Goal: Task Accomplishment & Management: Use online tool/utility

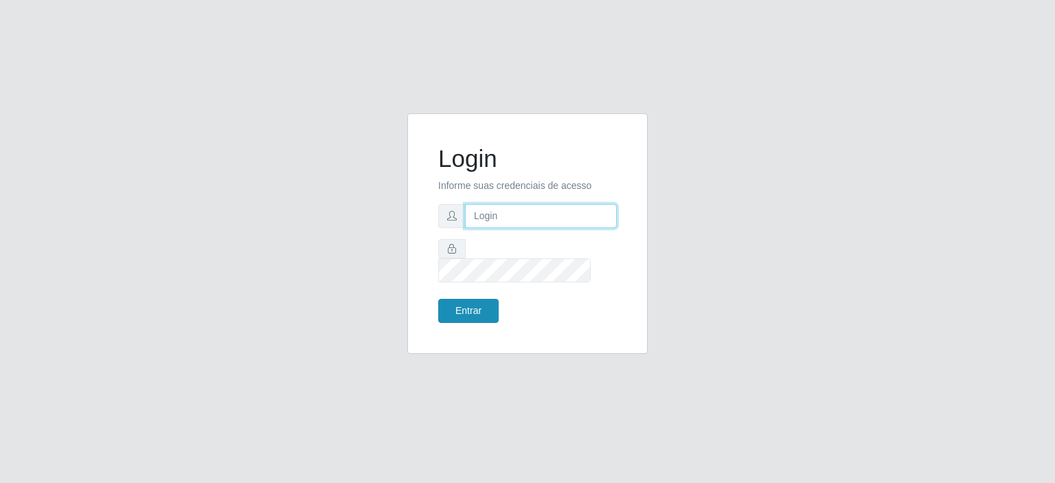
type input "[EMAIL_ADDRESS][DOMAIN_NAME]"
click at [450, 299] on button "Entrar" at bounding box center [468, 311] width 60 height 24
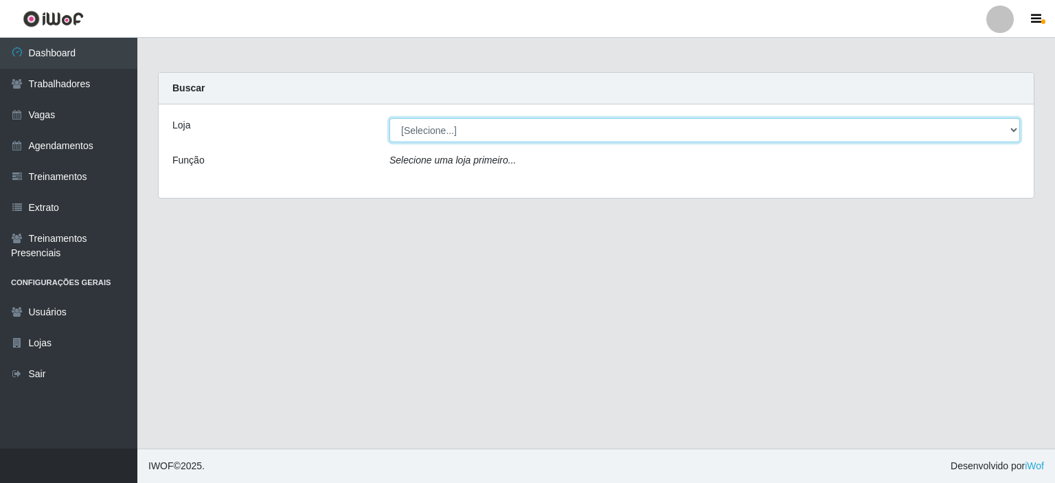
click at [476, 123] on select "[Selecione...] Preço Bom Supermercado" at bounding box center [704, 130] width 631 height 24
select select "387"
click at [389, 118] on select "[Selecione...] Preço Bom Supermercado" at bounding box center [704, 130] width 631 height 24
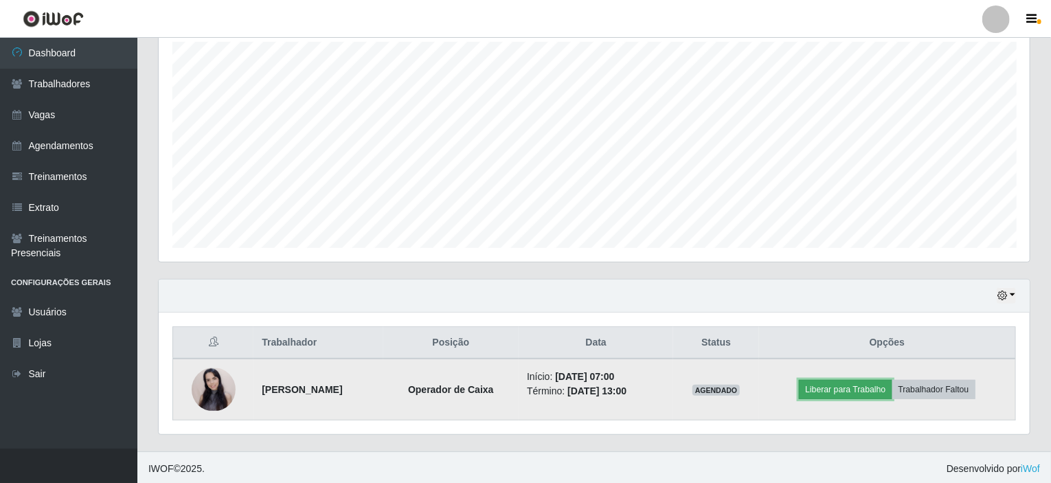
click at [824, 387] on button "Liberar para Trabalho" at bounding box center [845, 389] width 93 height 19
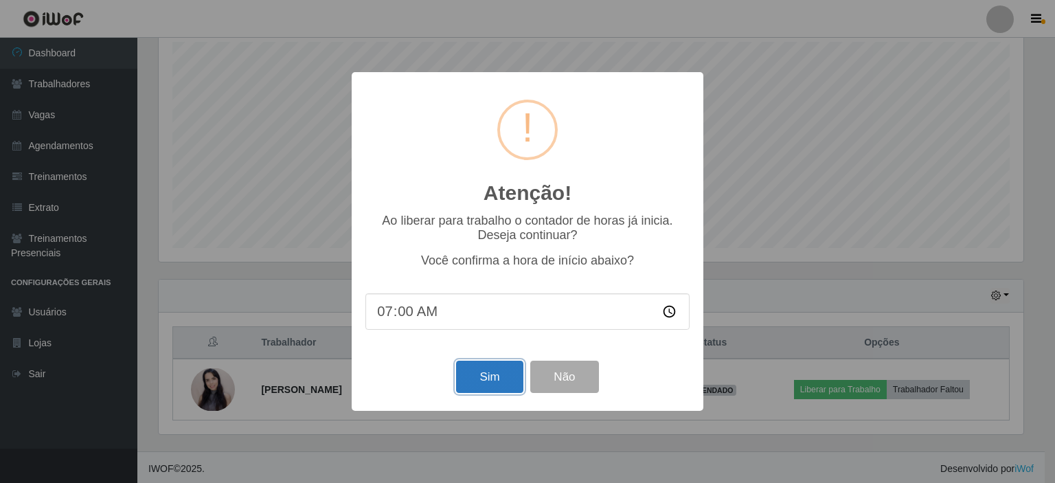
click at [492, 378] on button "Sim" at bounding box center [489, 377] width 67 height 32
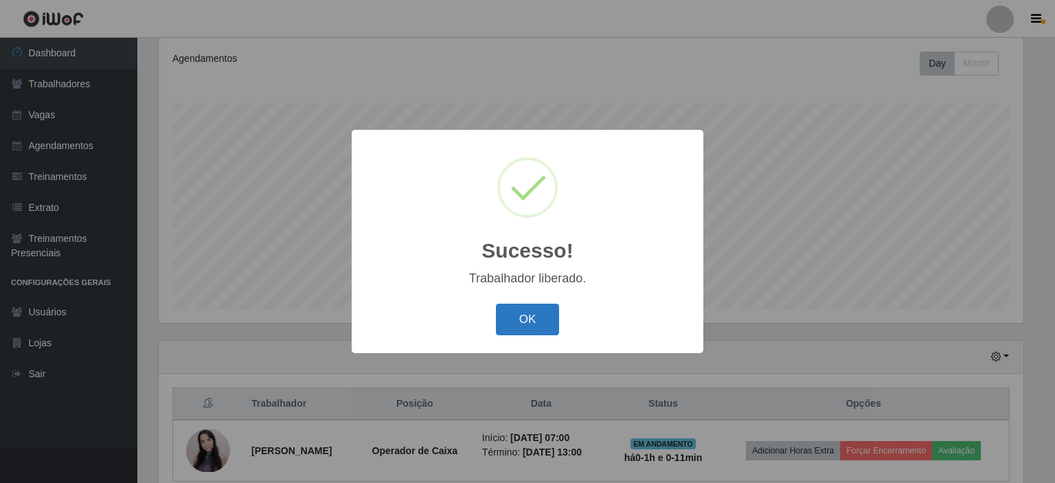
click at [543, 316] on button "OK" at bounding box center [528, 320] width 64 height 32
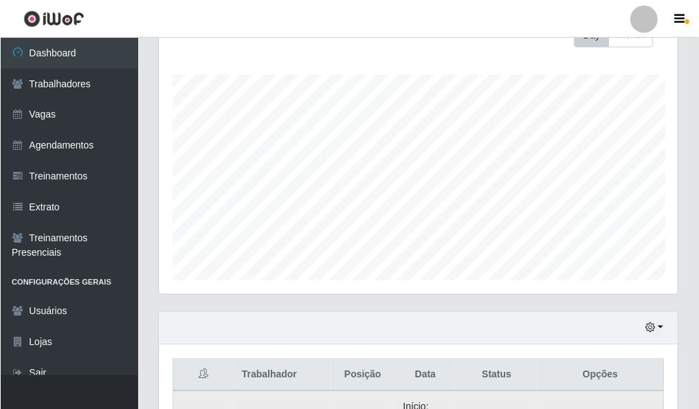
scroll to position [285, 519]
